Goal: Transaction & Acquisition: Book appointment/travel/reservation

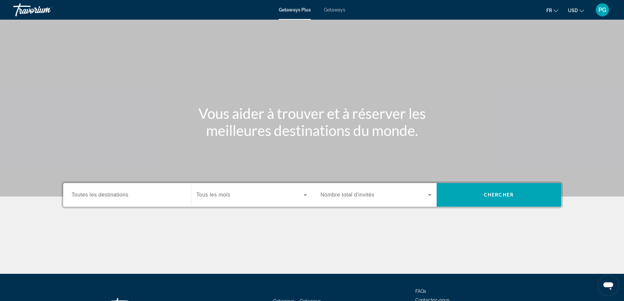
click at [582, 10] on icon "Change currency" at bounding box center [581, 11] width 5 height 5
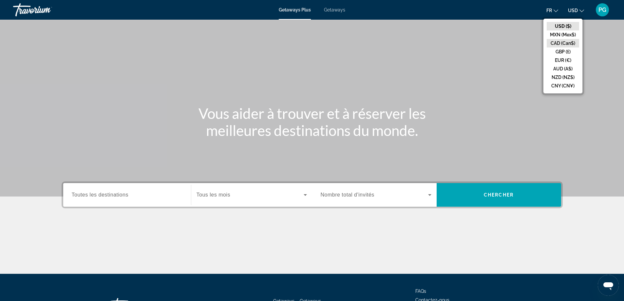
click at [566, 43] on button "CAD (Can$)" at bounding box center [563, 43] width 32 height 9
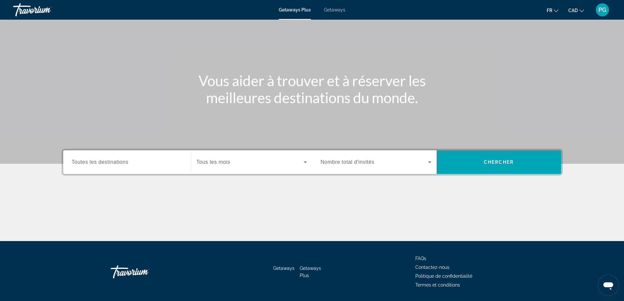
scroll to position [53, 0]
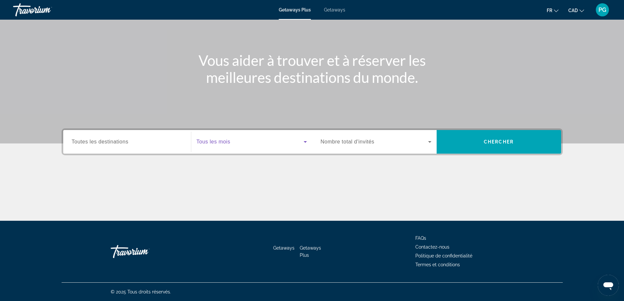
click at [268, 142] on span "Search widget" at bounding box center [250, 142] width 107 height 8
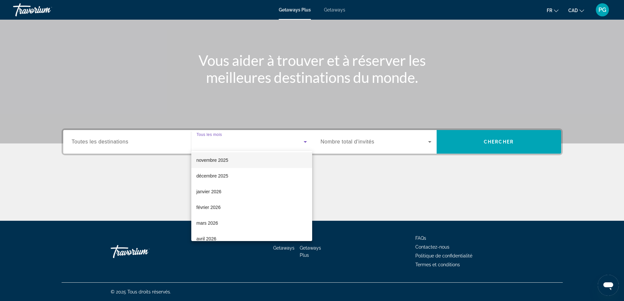
scroll to position [66, 0]
click at [219, 190] on mat-option "mars 2026" at bounding box center [251, 190] width 121 height 16
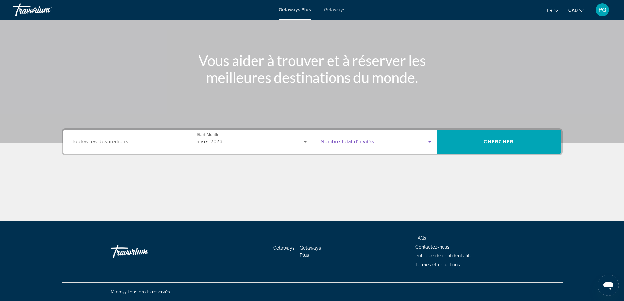
click at [403, 144] on span "Search widget" at bounding box center [374, 142] width 107 height 8
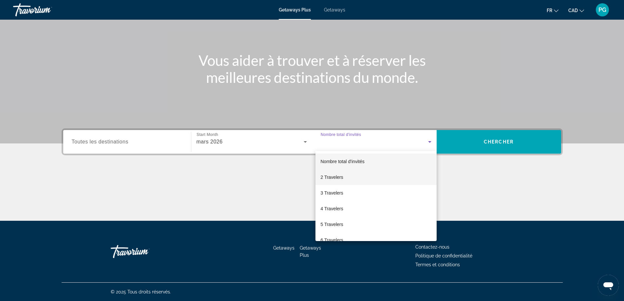
click at [336, 176] on span "2 Travelers" at bounding box center [332, 177] width 23 height 8
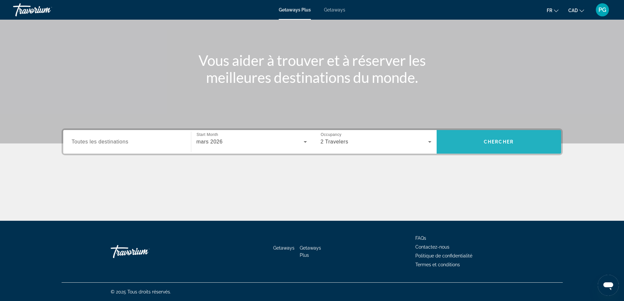
click at [499, 140] on span "Chercher" at bounding box center [499, 141] width 30 height 5
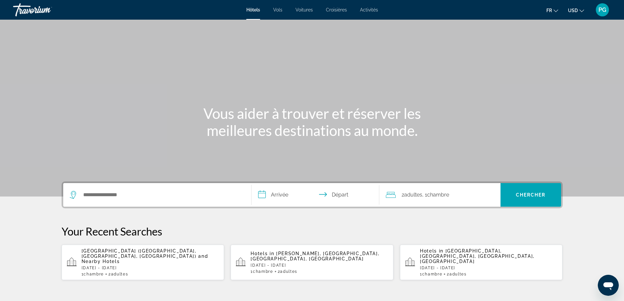
click at [582, 12] on icon "Change currency" at bounding box center [581, 11] width 5 height 5
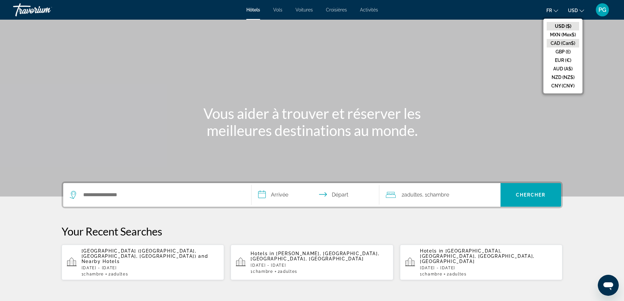
click at [561, 44] on button "CAD (Can$)" at bounding box center [563, 43] width 32 height 9
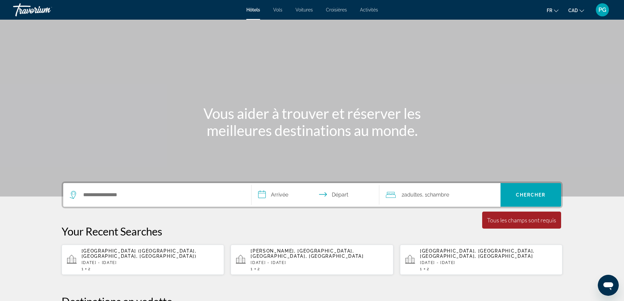
click at [603, 12] on span "PG" at bounding box center [602, 10] width 8 height 7
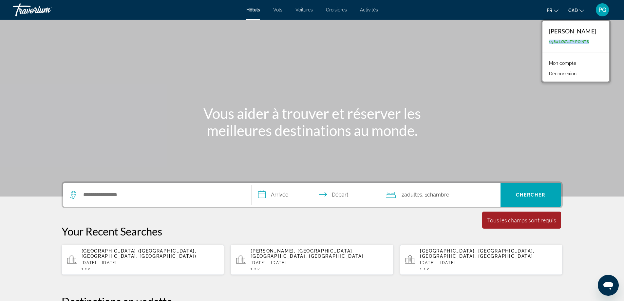
drag, startPoint x: 596, startPoint y: 41, endPoint x: 553, endPoint y: 45, distance: 43.7
click at [553, 45] on div "Pascale Gagne 1,984 Loyalty Points" at bounding box center [575, 36] width 67 height 31
click at [566, 62] on link "Mon compte" at bounding box center [563, 63] width 34 height 9
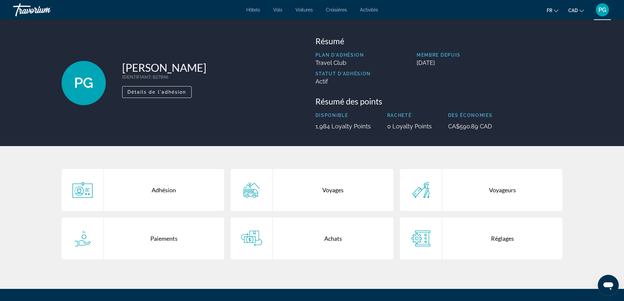
scroll to position [33, 0]
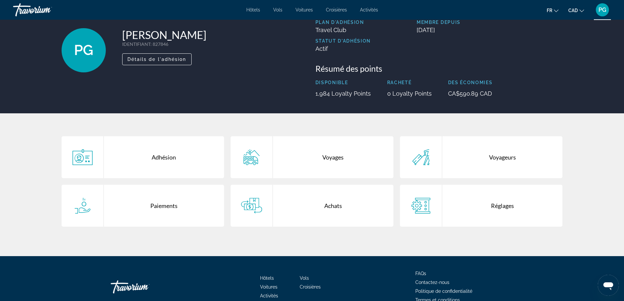
click at [332, 203] on div "Achats" at bounding box center [333, 206] width 121 height 42
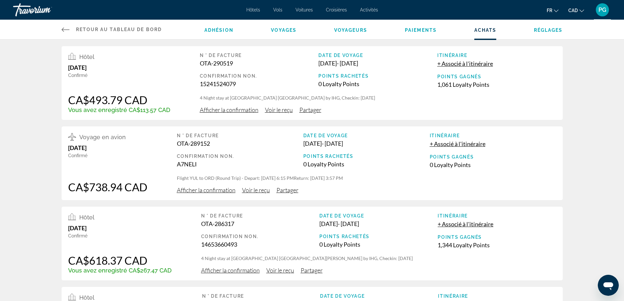
click at [600, 14] on div "PG" at bounding box center [602, 9] width 13 height 13
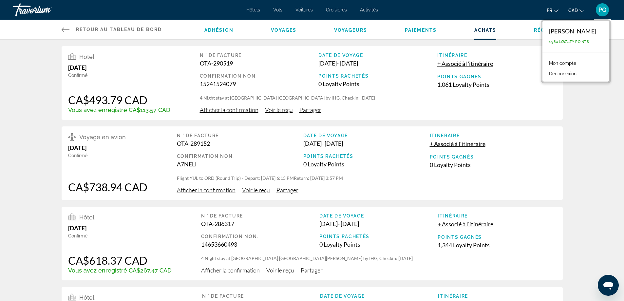
click at [599, 96] on div "Hôtel October 3, 2025 Confirmé CA$493.79 CAD Vous avez enregistré CA$113.57 CAD…" at bounding box center [312, 240] width 624 height 401
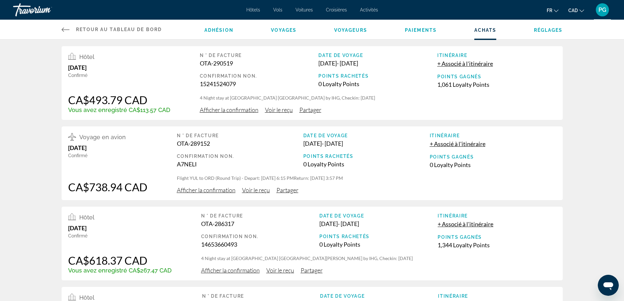
click at [219, 29] on span "Adhésion" at bounding box center [218, 30] width 29 height 5
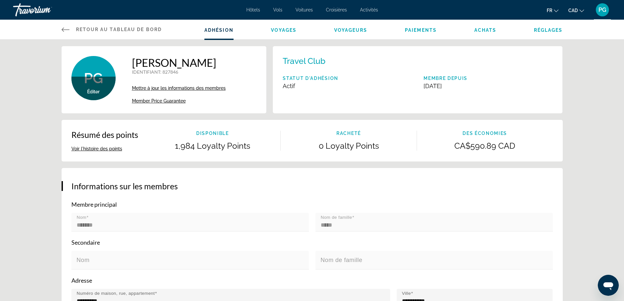
click at [96, 150] on button "Voir l'histoire des points" at bounding box center [96, 149] width 51 height 6
click at [278, 29] on span "Voyages" at bounding box center [284, 30] width 26 height 5
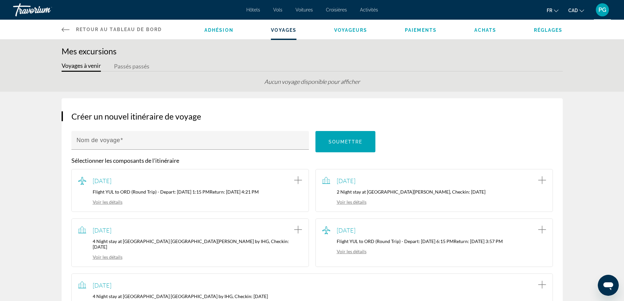
click at [345, 30] on span "Voyageurs" at bounding box center [350, 30] width 33 height 5
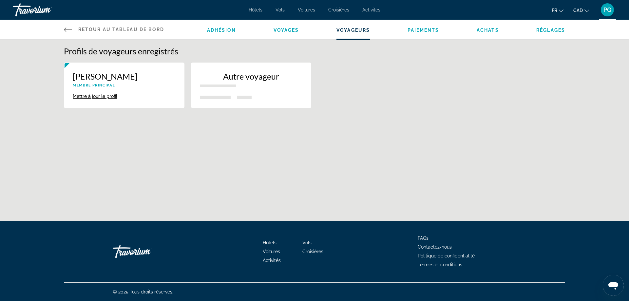
click at [419, 30] on span "Paiements" at bounding box center [423, 30] width 32 height 5
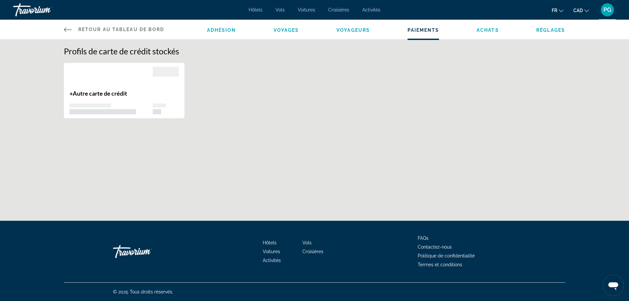
click at [491, 28] on span "Achats" at bounding box center [488, 30] width 22 height 5
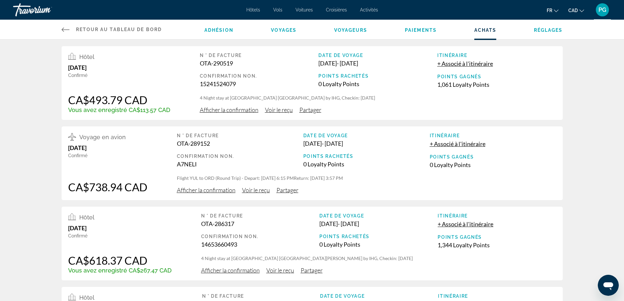
click at [227, 29] on span "Adhésion" at bounding box center [218, 30] width 29 height 5
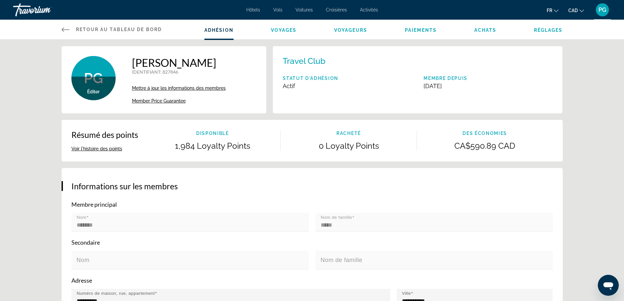
click at [98, 148] on button "Voir l'histoire des points" at bounding box center [96, 149] width 51 height 6
click at [113, 26] on link "Retour au tableau de bord Tableau de bord" at bounding box center [112, 30] width 101 height 20
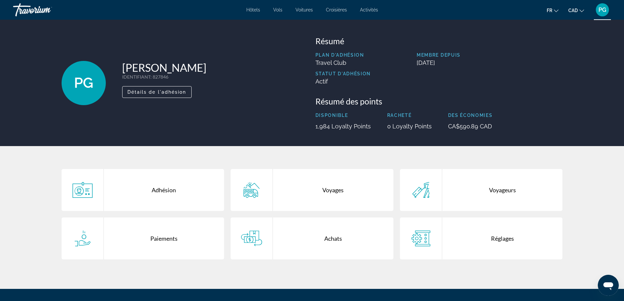
click at [605, 12] on span "PG" at bounding box center [602, 10] width 8 height 7
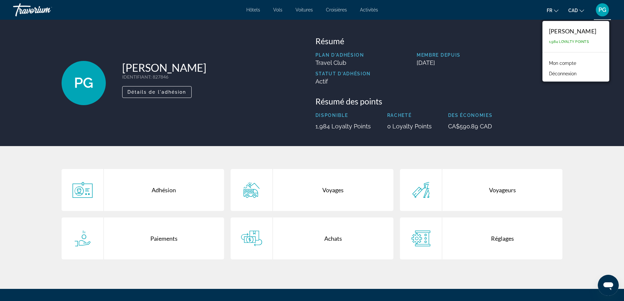
click at [603, 7] on span "PG" at bounding box center [602, 10] width 8 height 7
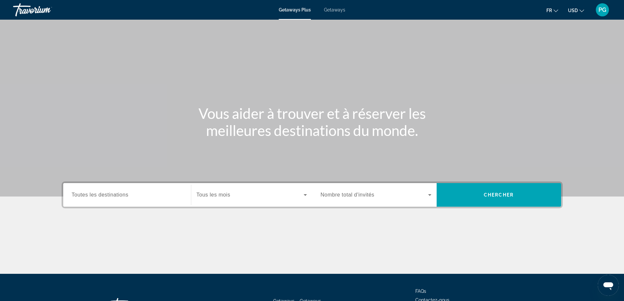
click at [257, 196] on span "Search widget" at bounding box center [250, 195] width 107 height 8
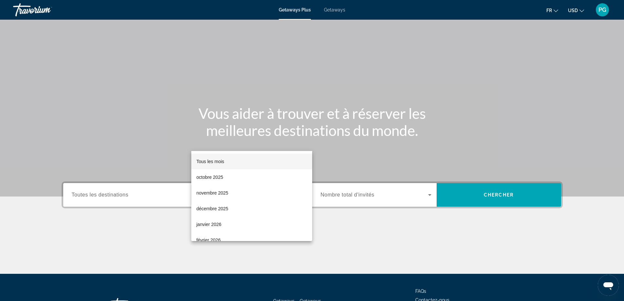
scroll to position [53, 0]
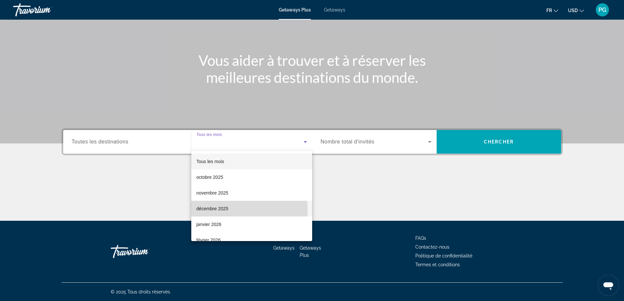
click at [221, 210] on span "décembre 2025" at bounding box center [213, 209] width 32 height 8
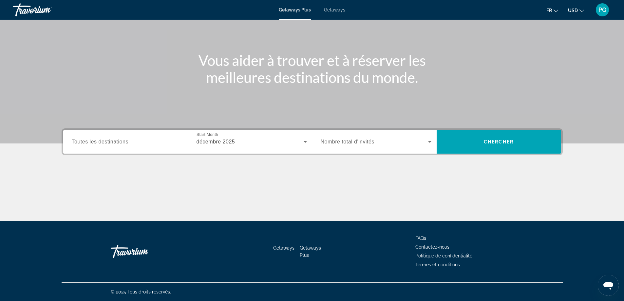
click at [419, 137] on div "Search widget" at bounding box center [376, 142] width 111 height 18
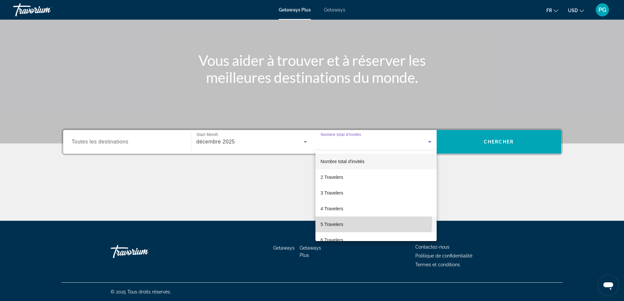
click at [336, 221] on span "5 Travelers" at bounding box center [332, 224] width 23 height 8
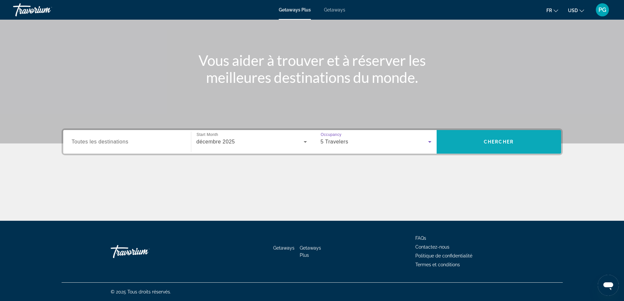
click at [493, 139] on span "Search" at bounding box center [499, 142] width 124 height 16
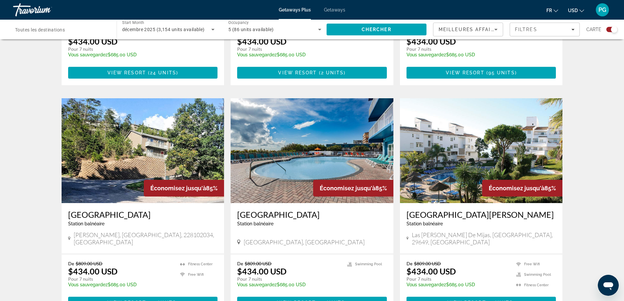
scroll to position [655, 0]
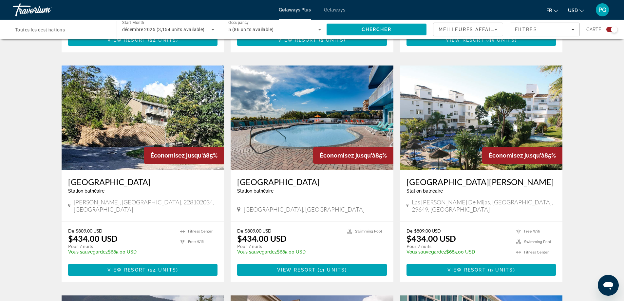
click at [579, 12] on button "USD USD ($) MXN (Mex$) CAD (Can$) GBP (£) EUR (€) AUD (A$) NZD (NZ$) CNY (CN¥)" at bounding box center [576, 10] width 16 height 9
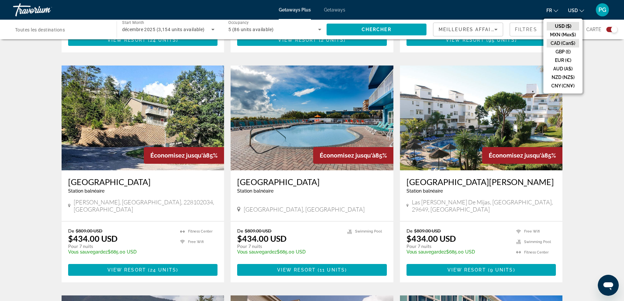
click at [570, 42] on button "CAD (Can$)" at bounding box center [563, 43] width 32 height 9
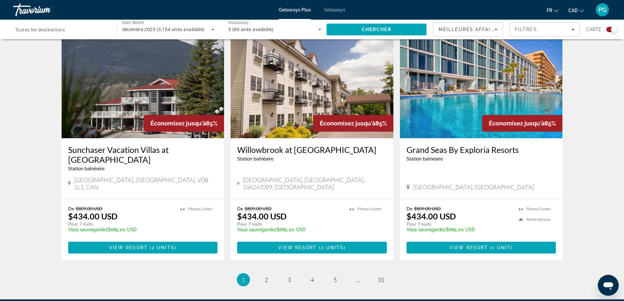
scroll to position [971, 0]
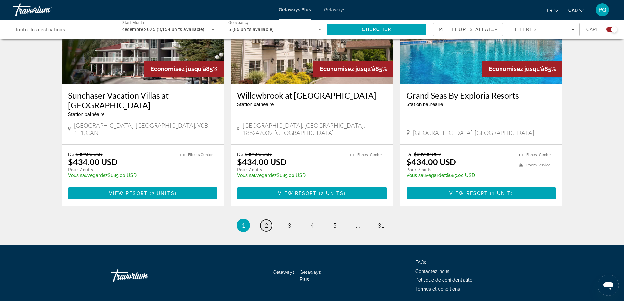
click at [266, 222] on span "2" at bounding box center [266, 225] width 3 height 7
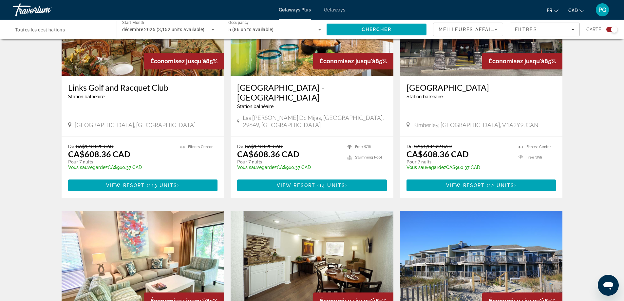
scroll to position [557, 0]
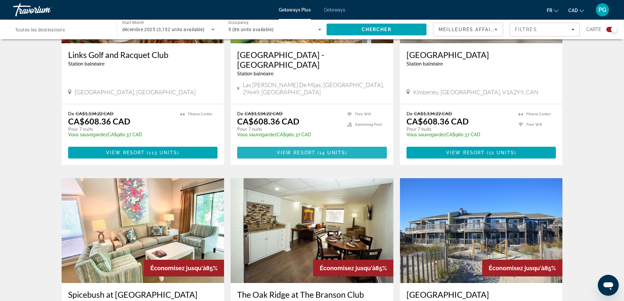
click at [326, 145] on span "Main content" at bounding box center [312, 153] width 150 height 16
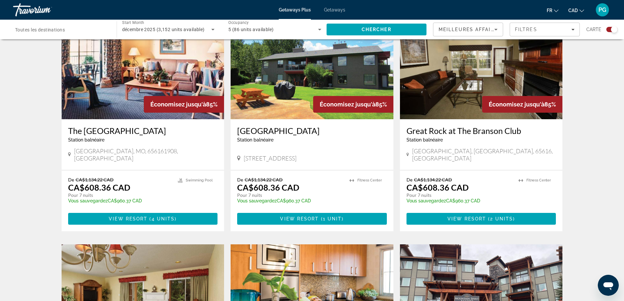
scroll to position [87, 0]
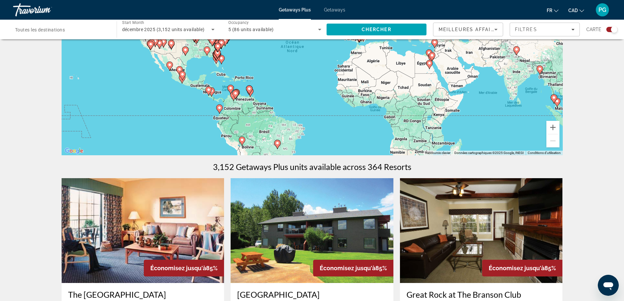
click at [600, 8] on span "PG" at bounding box center [602, 10] width 8 height 7
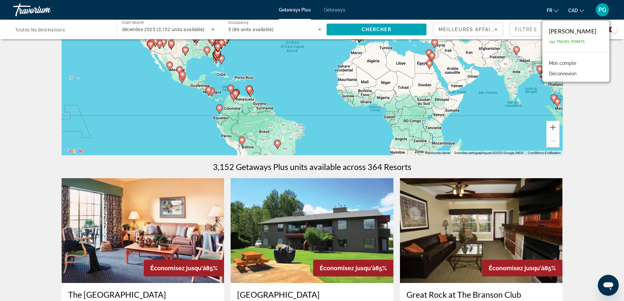
click at [575, 73] on button "Déconnexion" at bounding box center [563, 73] width 34 height 9
